Goal: Check status: Check status

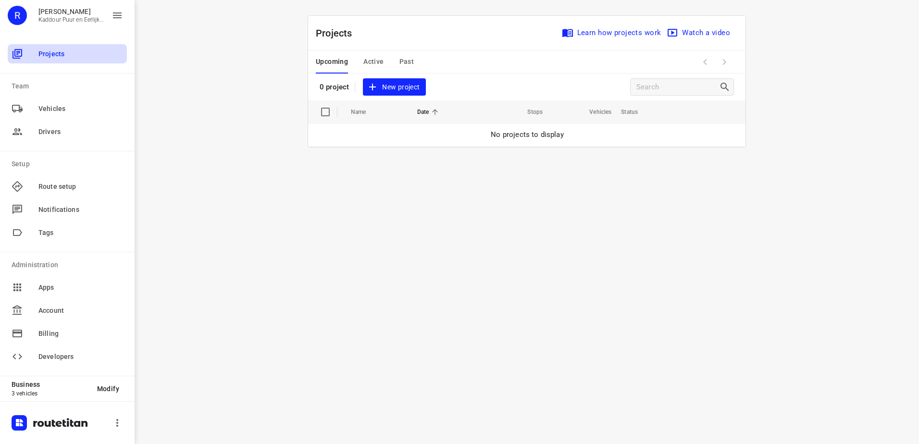
click at [52, 49] on span "Projects" at bounding box center [80, 54] width 85 height 10
click at [372, 61] on span "Active" at bounding box center [373, 62] width 20 height 12
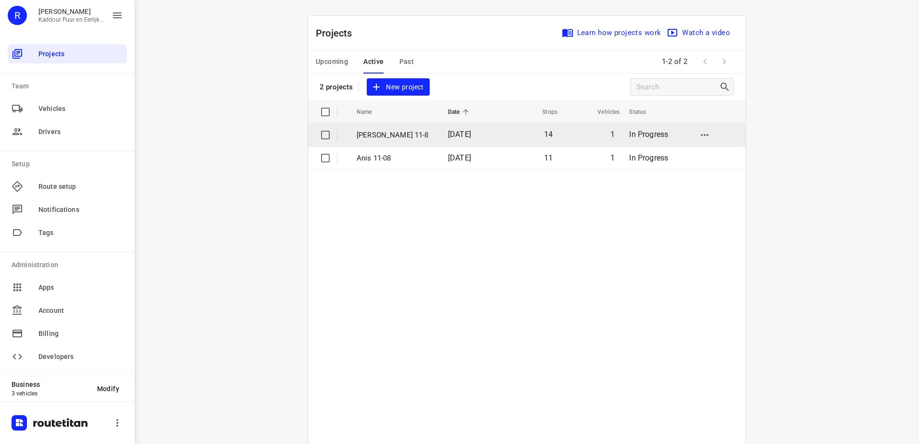
click at [370, 136] on p "[PERSON_NAME] 11-8" at bounding box center [395, 135] width 77 height 11
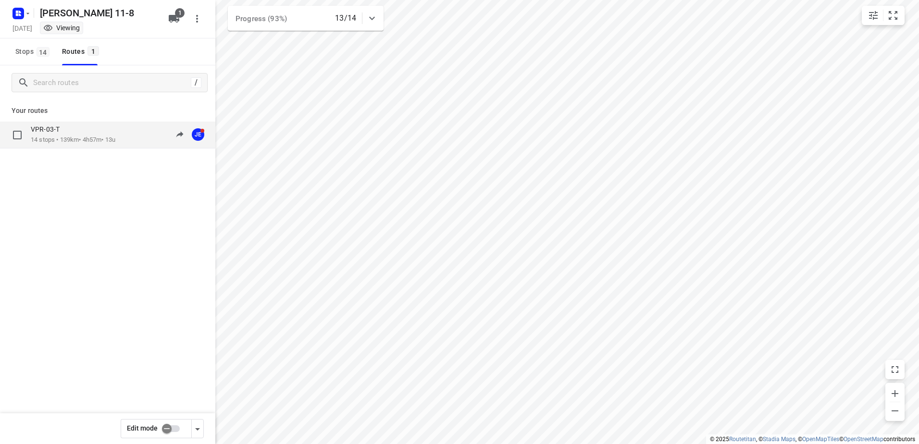
click at [76, 137] on p "14 stops • 139km • 4h57m • 13u" at bounding box center [73, 140] width 85 height 9
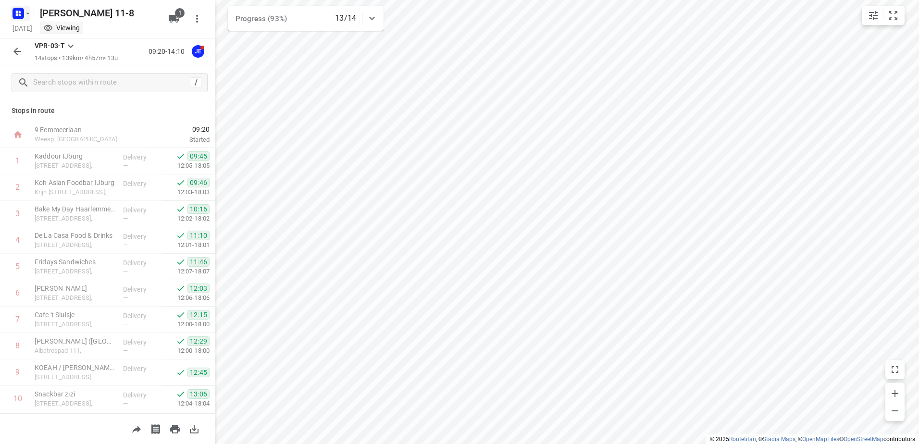
click at [26, 13] on icon "button" at bounding box center [28, 14] width 8 height 8
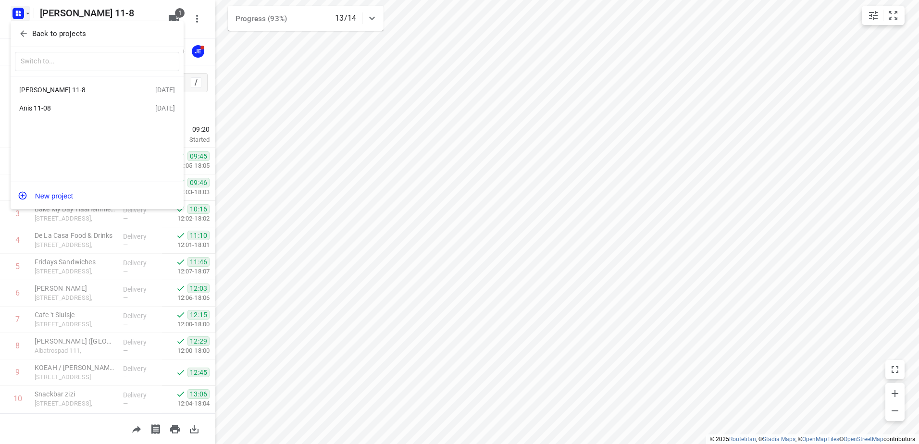
click at [38, 114] on div "Anis 11-08" at bounding box center [87, 108] width 136 height 12
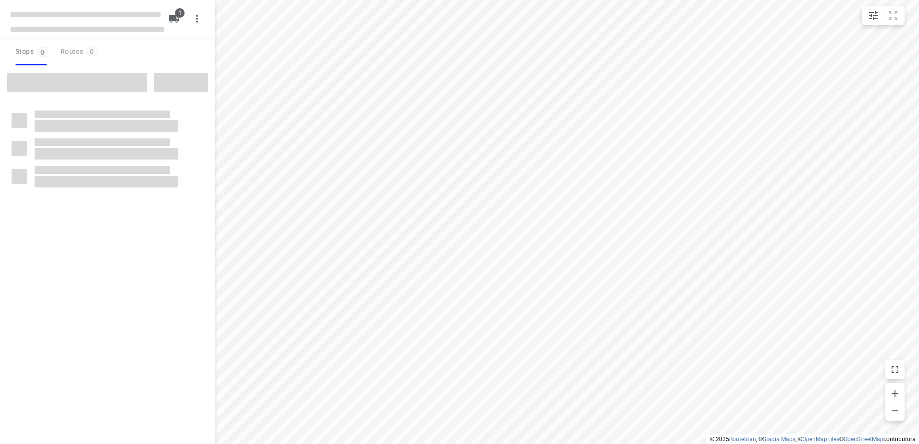
type input "distance"
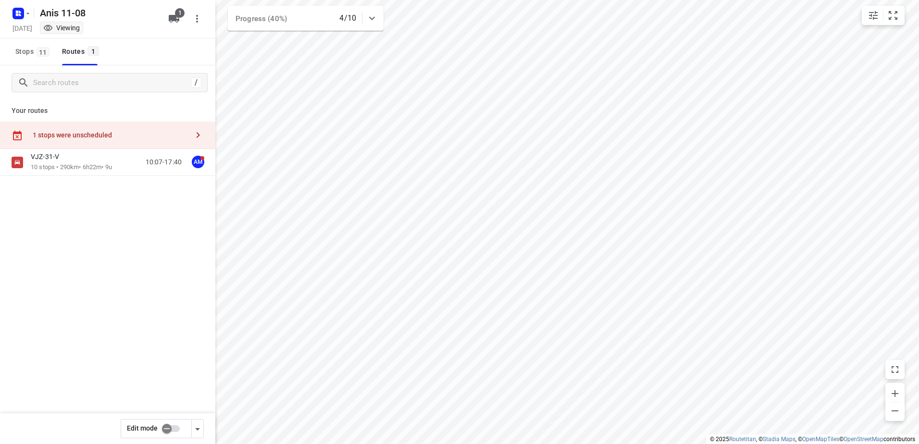
click at [140, 132] on div "1 stops were unscheduled" at bounding box center [111, 135] width 156 height 8
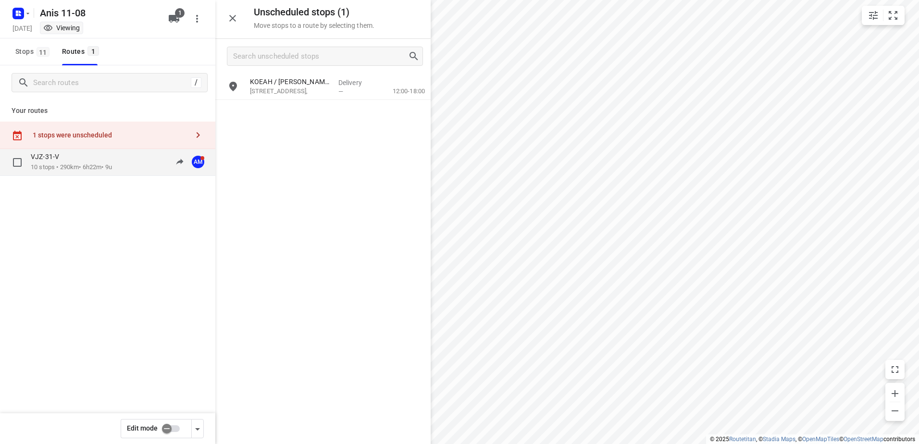
click at [63, 168] on p "10 stops • 290km • 6h22m • 9u" at bounding box center [71, 167] width 81 height 9
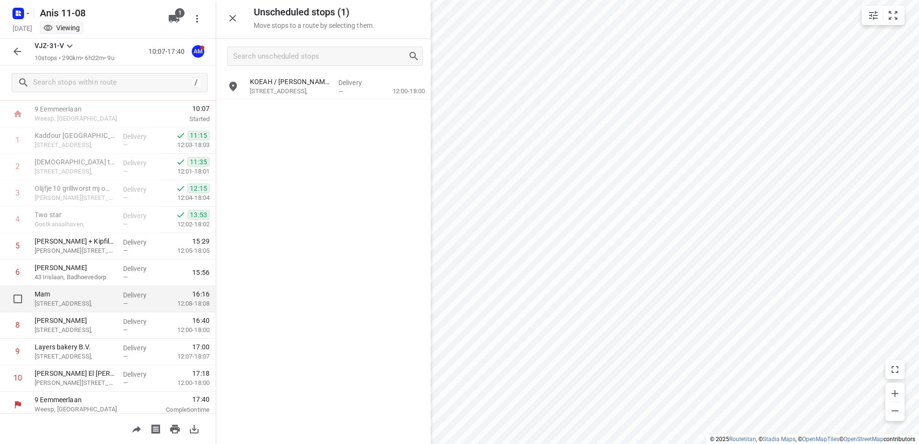
scroll to position [53, 0]
